Goal: Information Seeking & Learning: Understand process/instructions

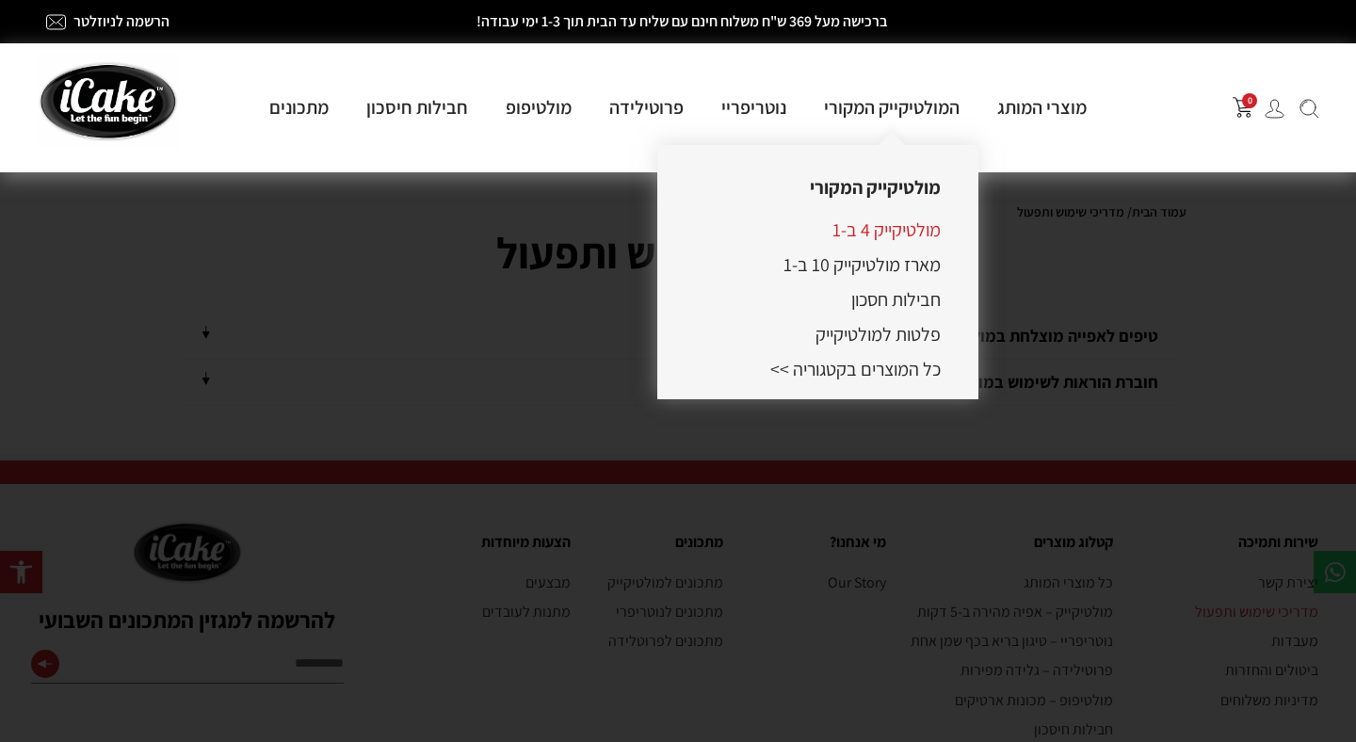
click at [891, 242] on link "מולטיקייק 4 ב-1" at bounding box center [887, 230] width 108 height 24
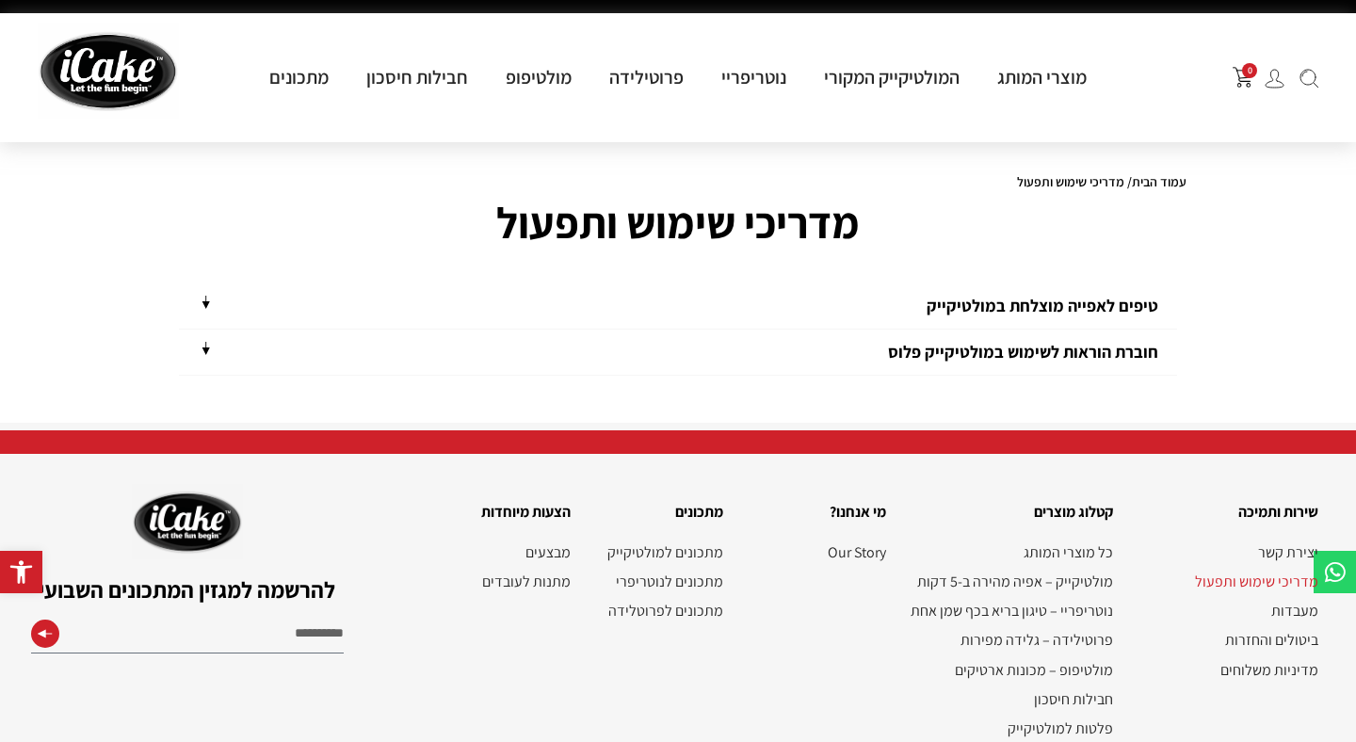
scroll to position [64, 0]
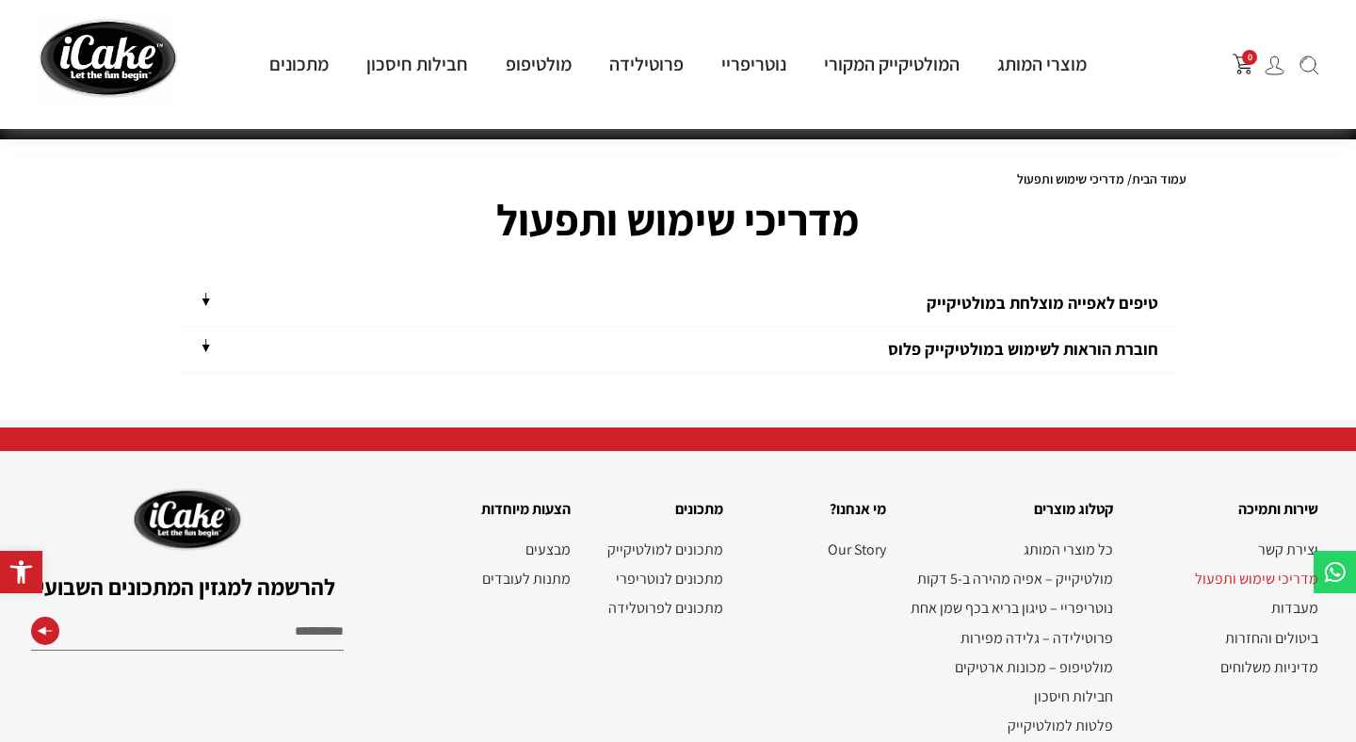
click at [947, 348] on link "חוברת הוראות לשימוש במולטיקייק פלוס" at bounding box center [1023, 349] width 270 height 22
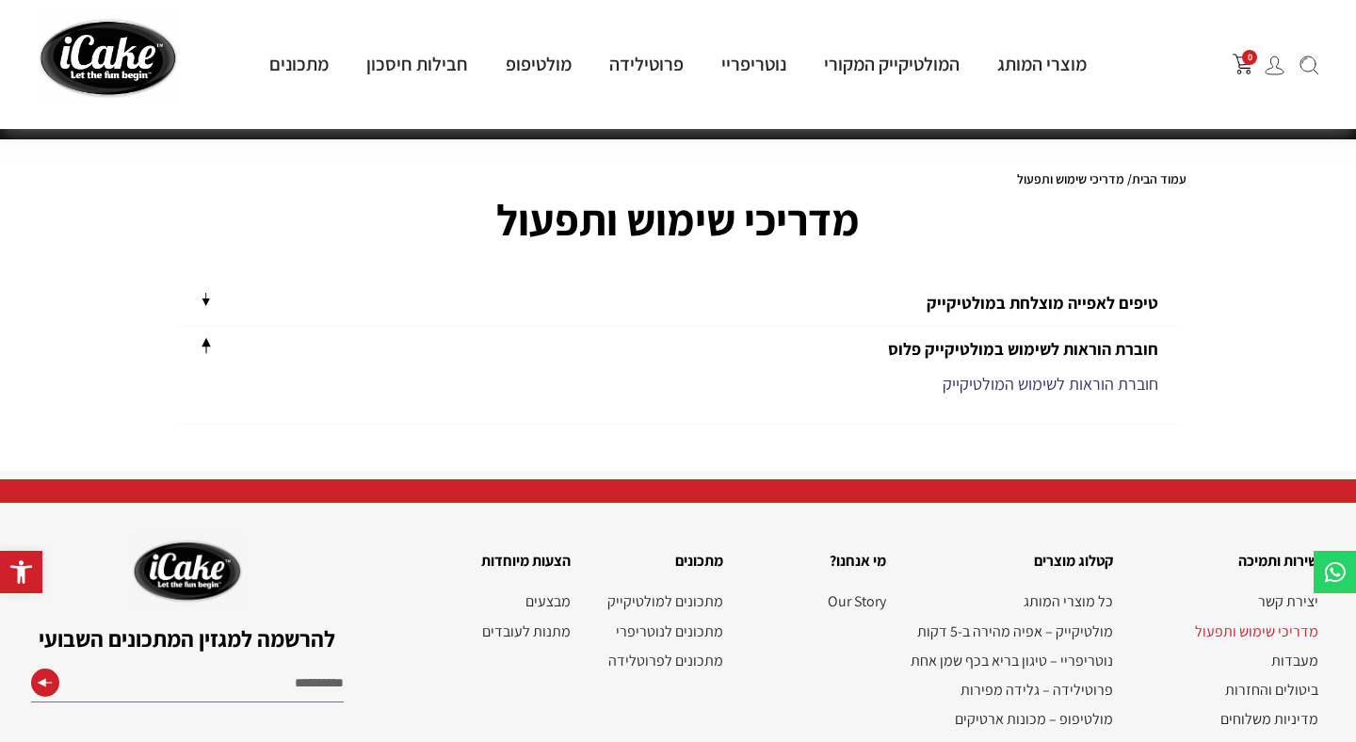
click at [964, 381] on link "חוברת הוראות לשימוש המולטיקייק" at bounding box center [1051, 384] width 216 height 22
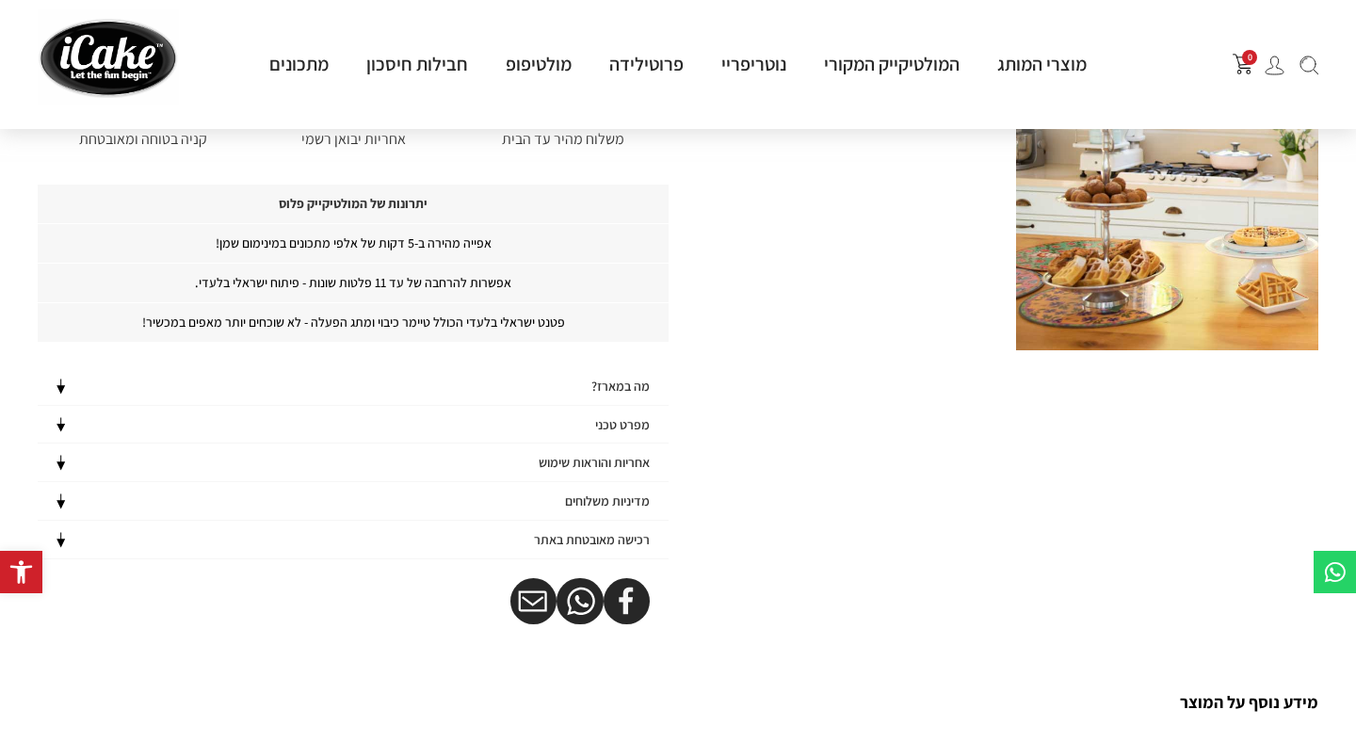
scroll to position [1157, 0]
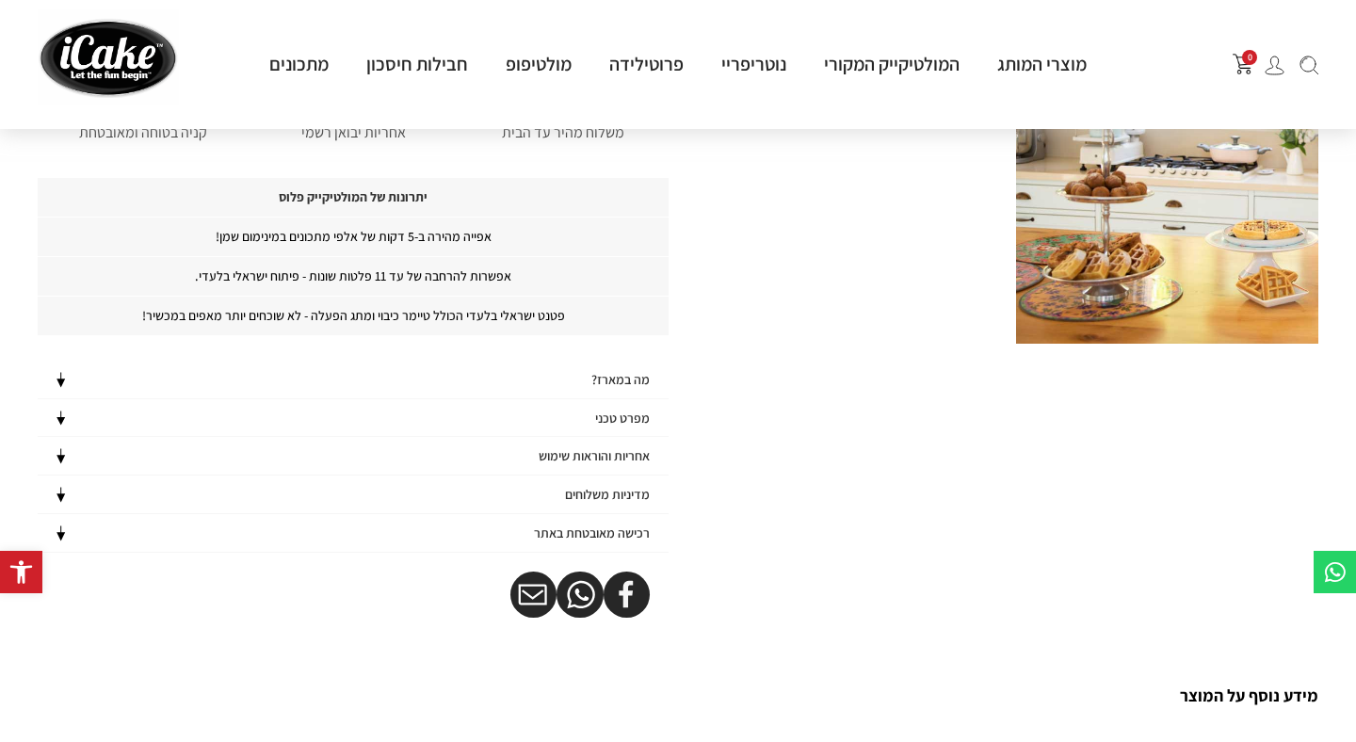
click at [597, 464] on h4 "אחריות והוראות שימוש" at bounding box center [594, 456] width 111 height 16
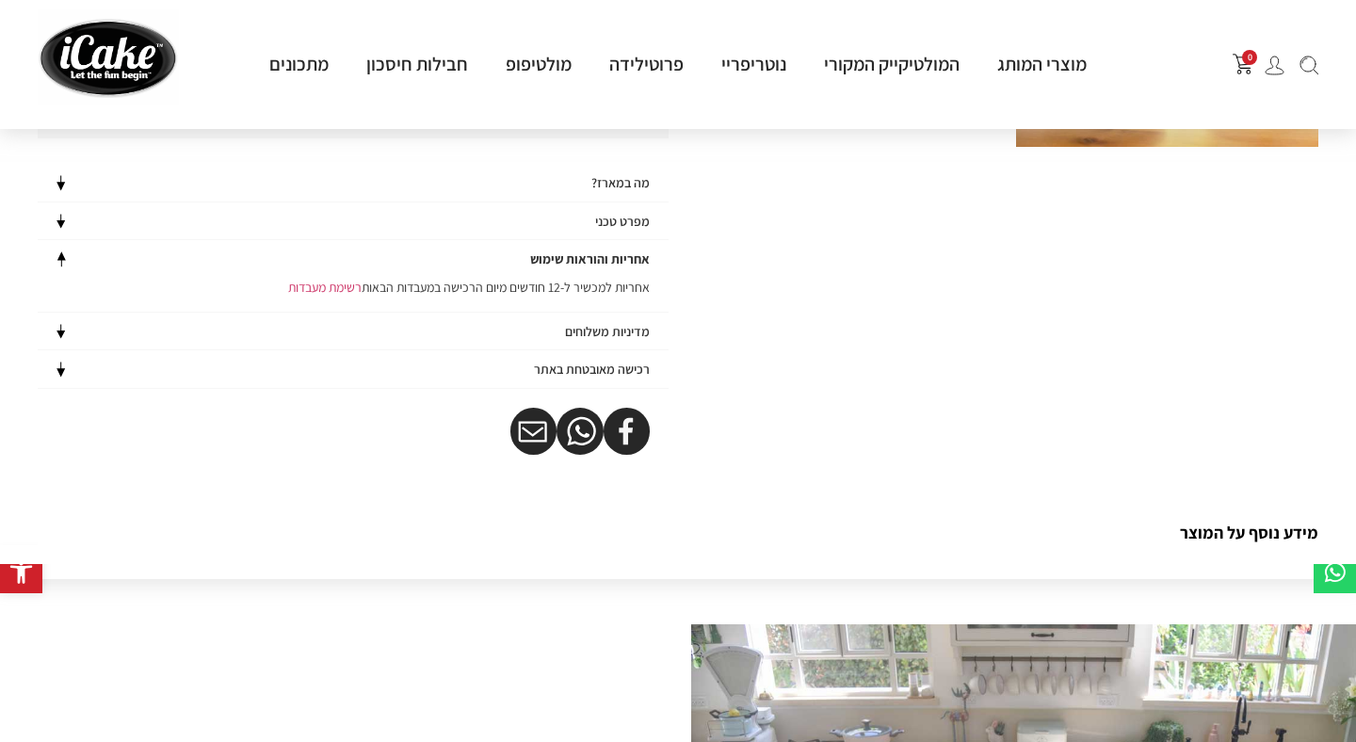
scroll to position [1359, 0]
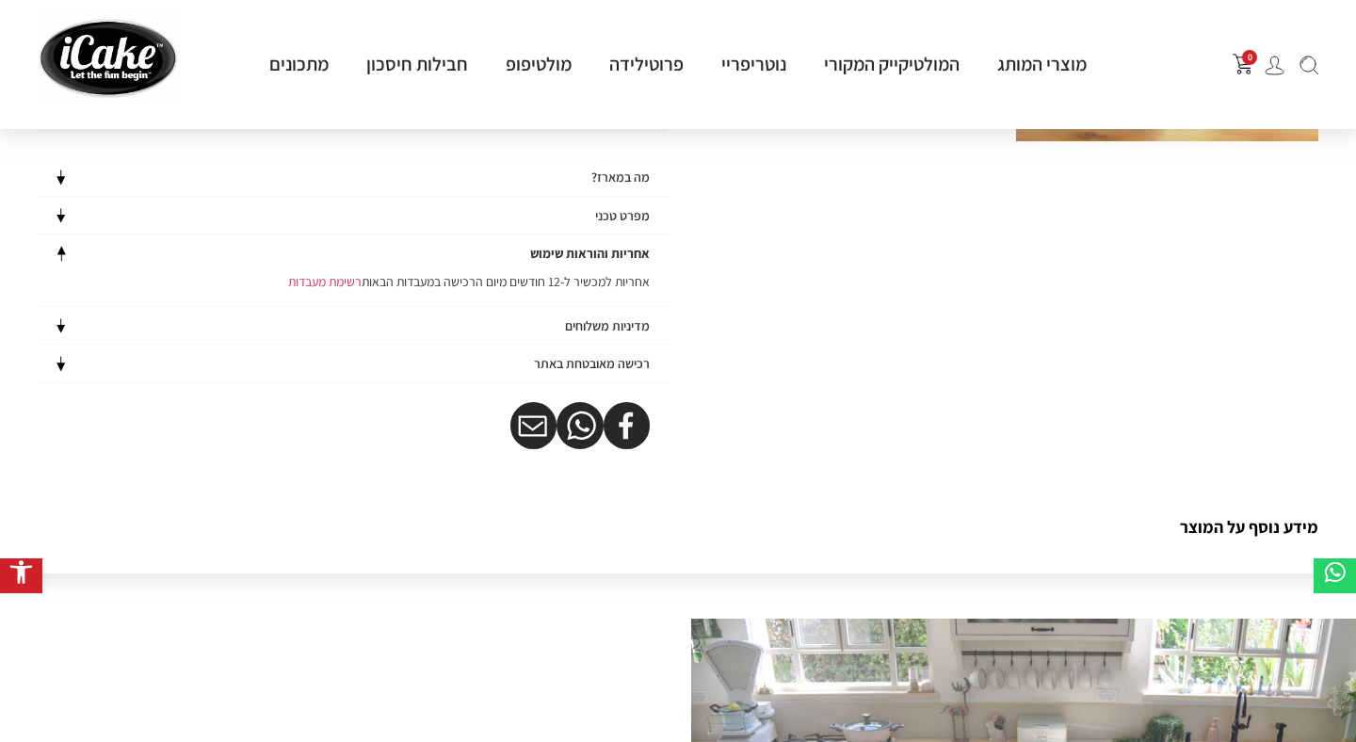
click at [625, 224] on h4 "מפרט טכני" at bounding box center [622, 216] width 55 height 16
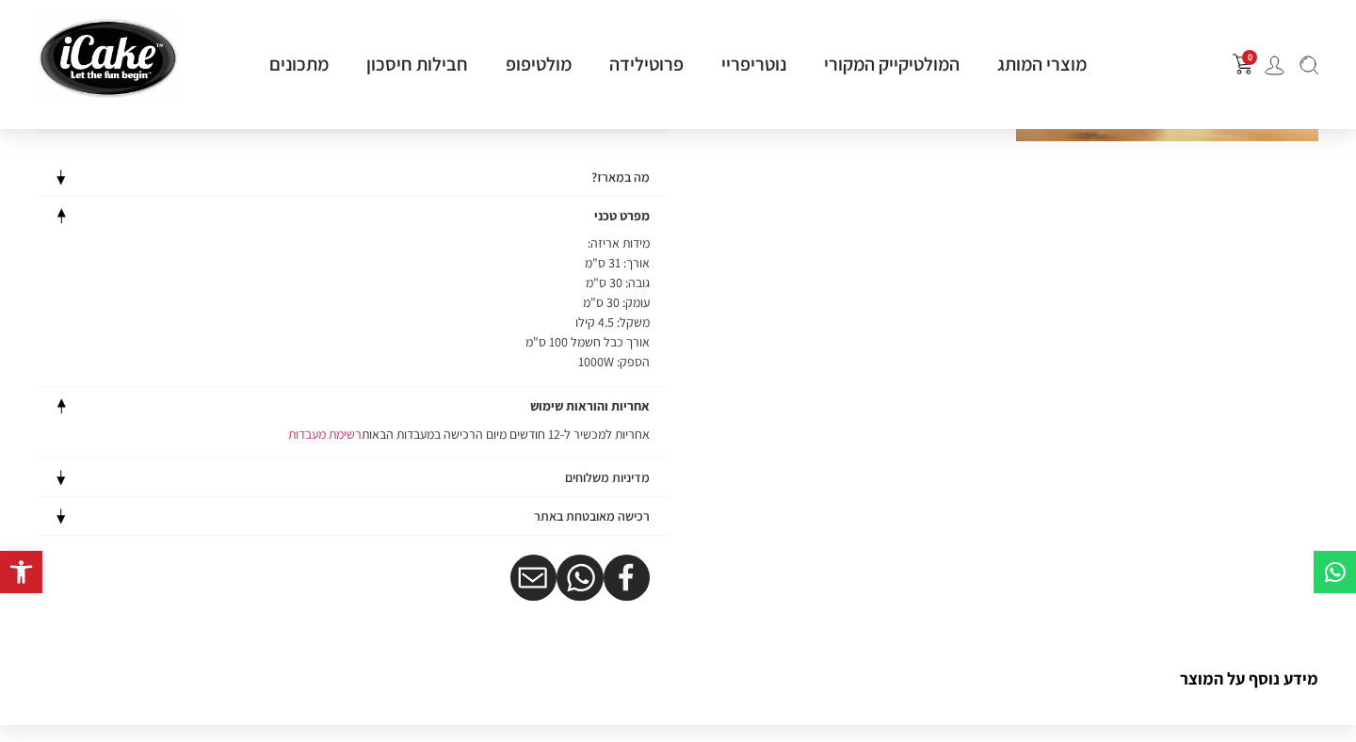
click at [619, 186] on h4 "מה במארז?" at bounding box center [620, 178] width 58 height 16
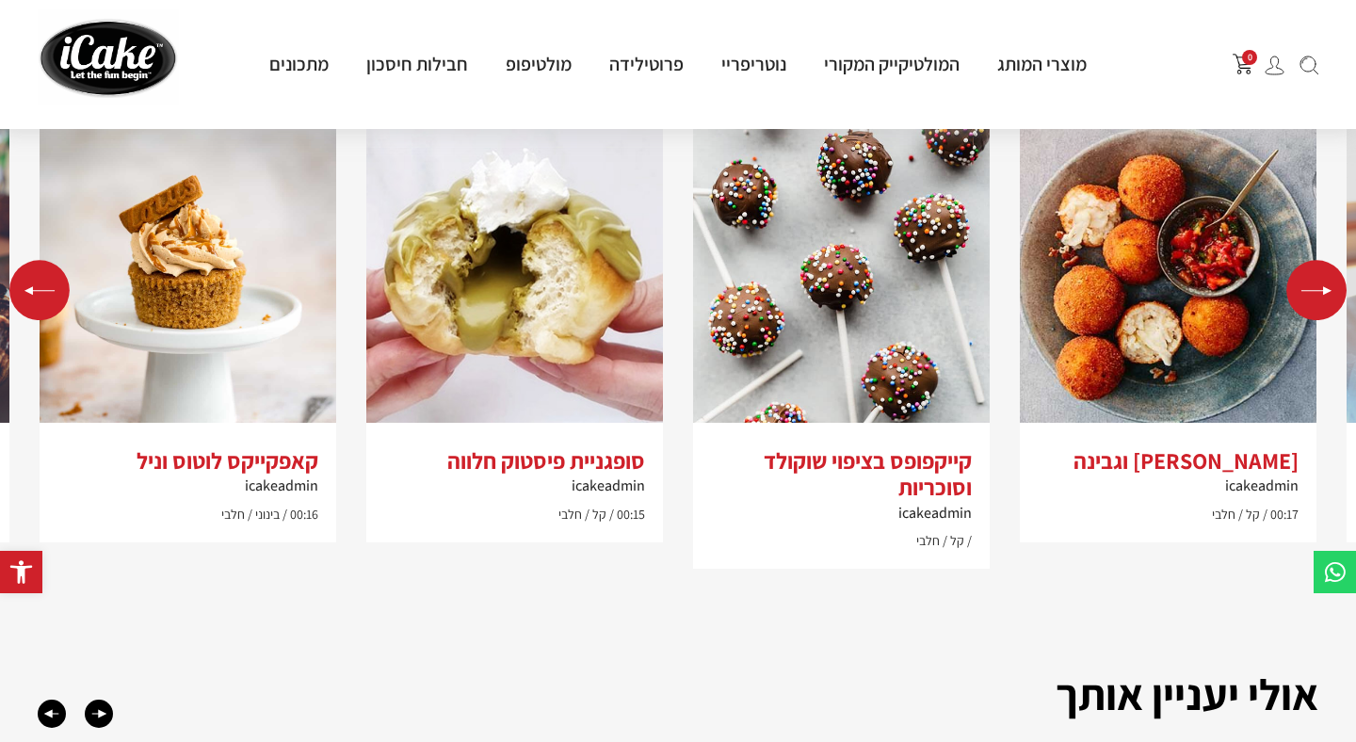
scroll to position [3679, 0]
